Goal: Task Accomplishment & Management: Manage account settings

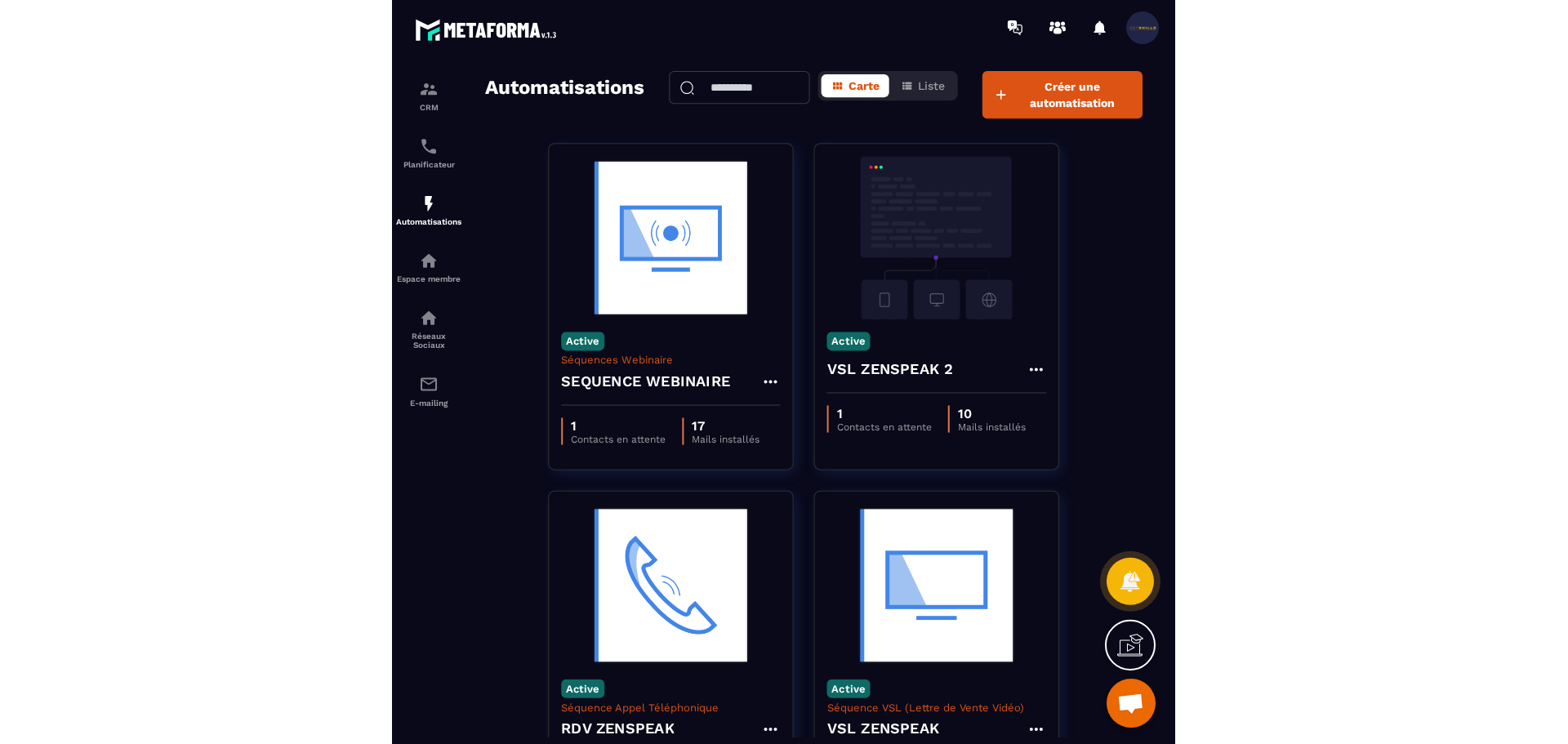
scroll to position [1785, 0]
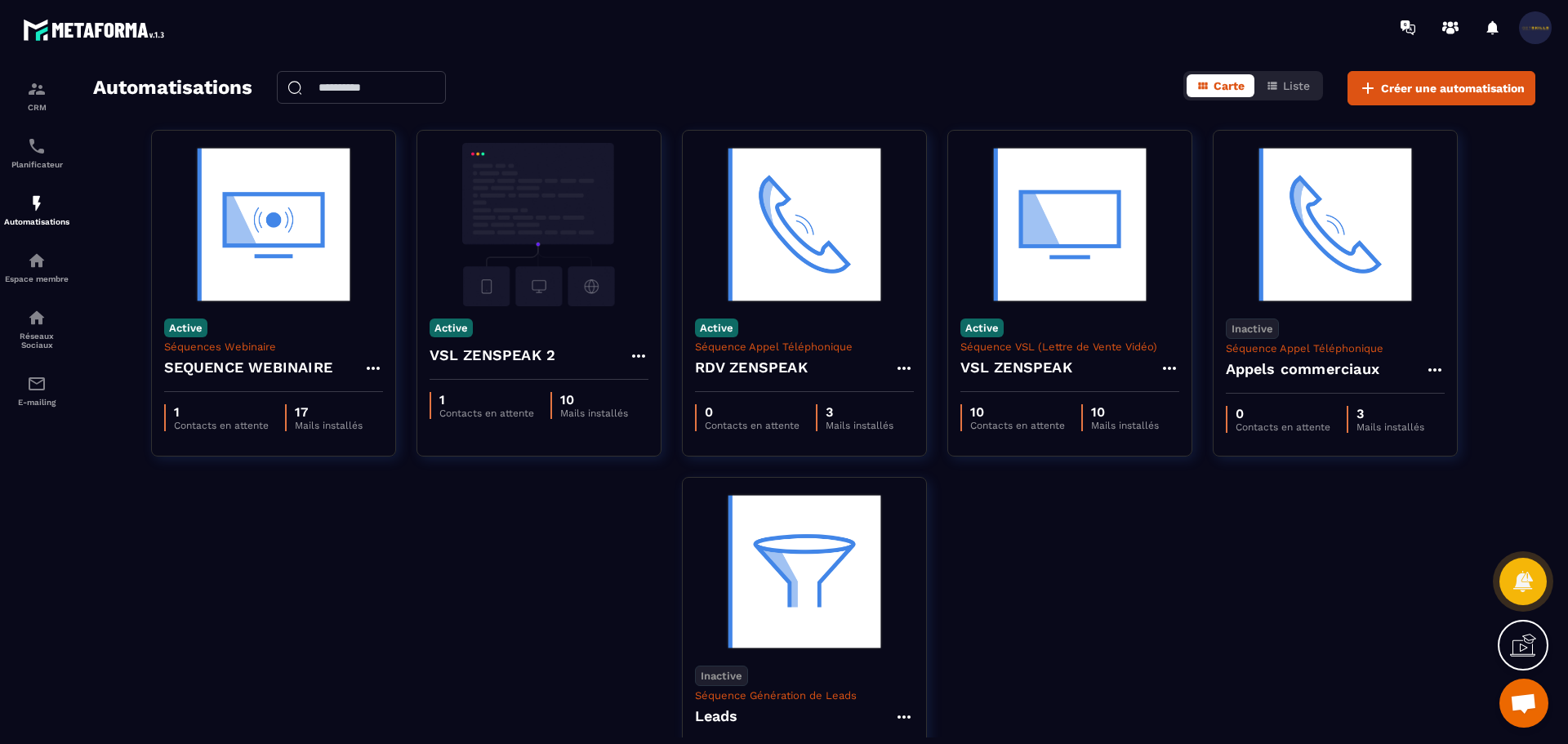
click at [782, 29] on span at bounding box center [1536, 28] width 33 height 33
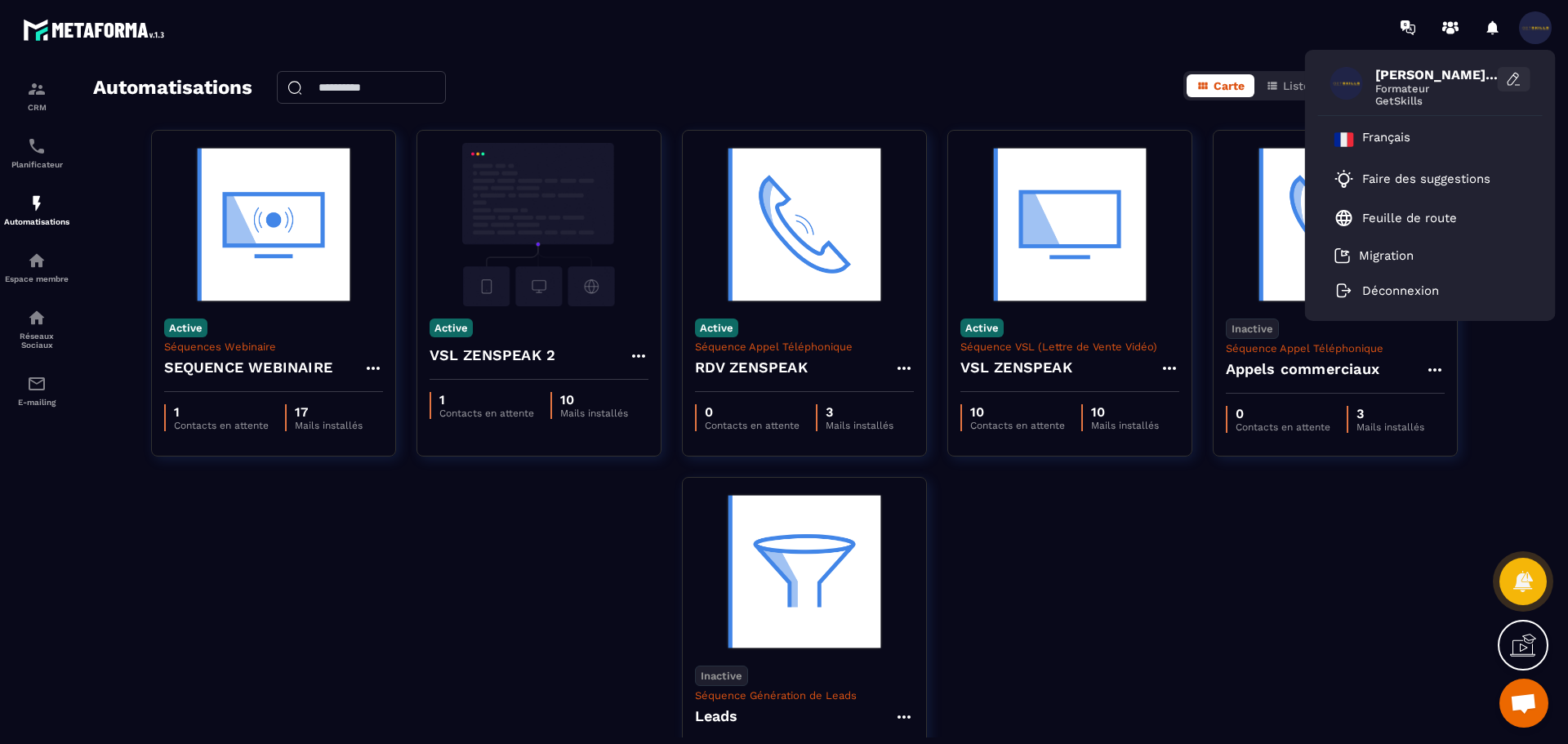
click at [782, 82] on icon at bounding box center [1513, 79] width 17 height 17
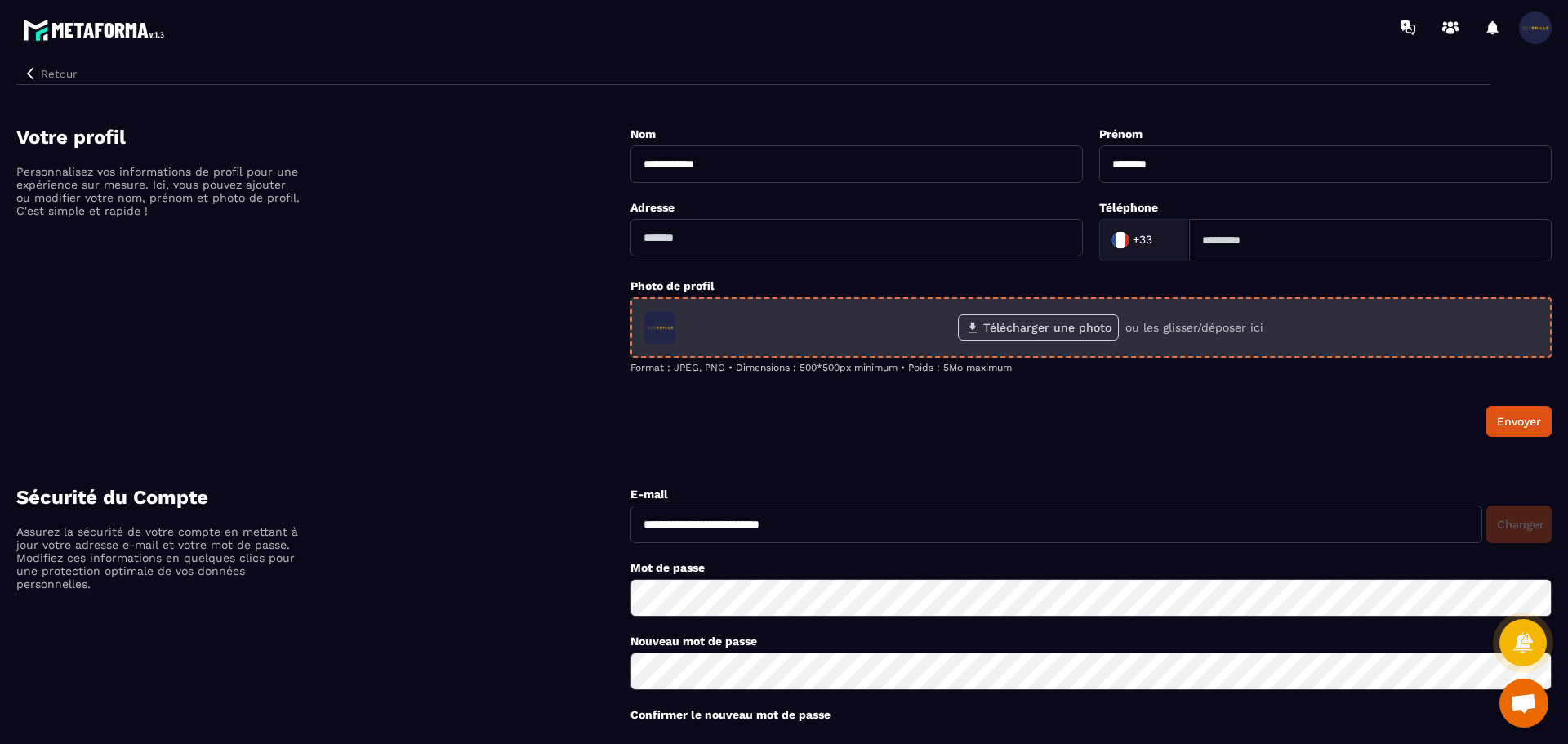
click at [782, 326] on label "Télécharger une photo" at bounding box center [1038, 328] width 161 height 26
click at [0, 0] on input "Télécharger une photo" at bounding box center [0, 0] width 0 height 0
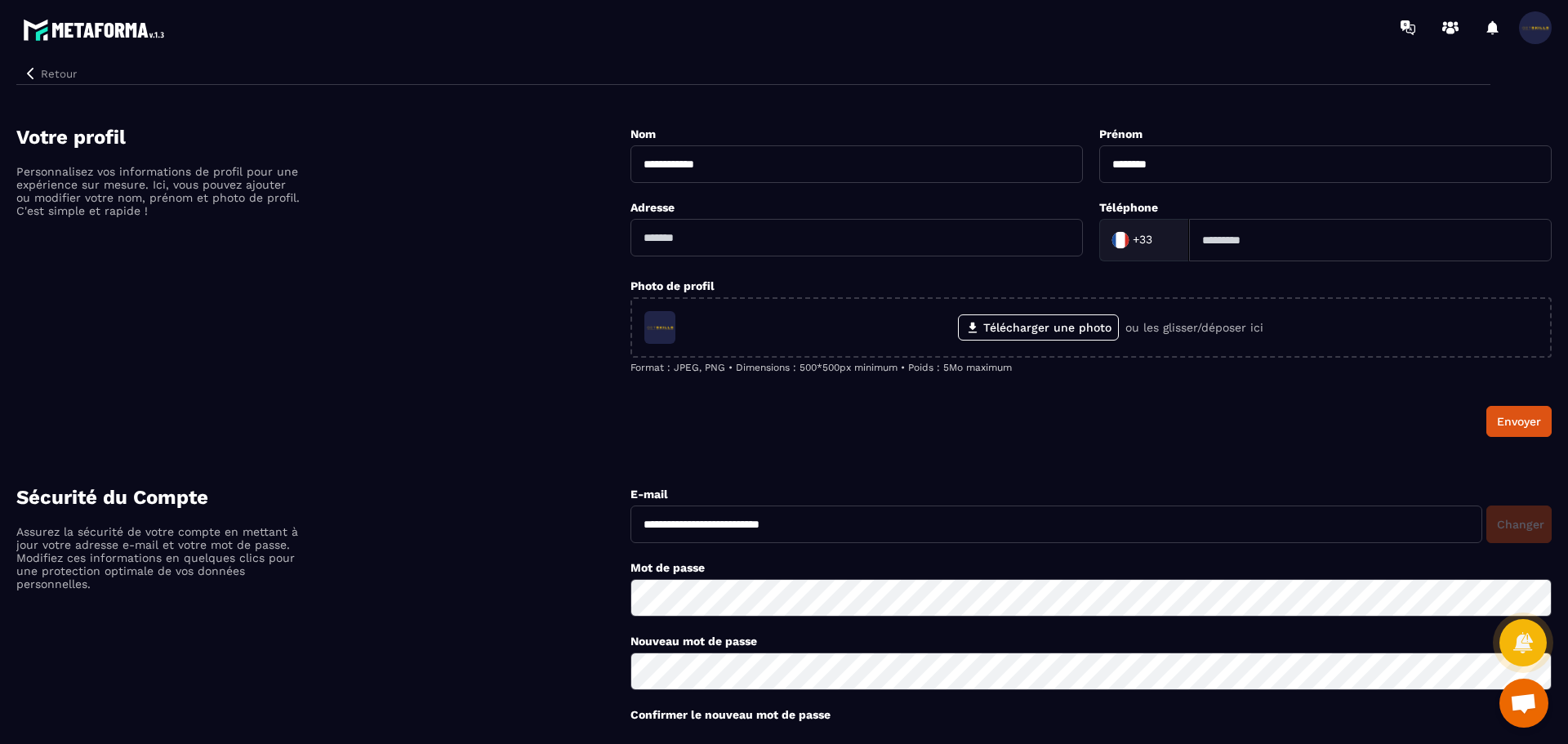
click at [63, 26] on img at bounding box center [96, 29] width 147 height 30
